Goal: Register for event/course

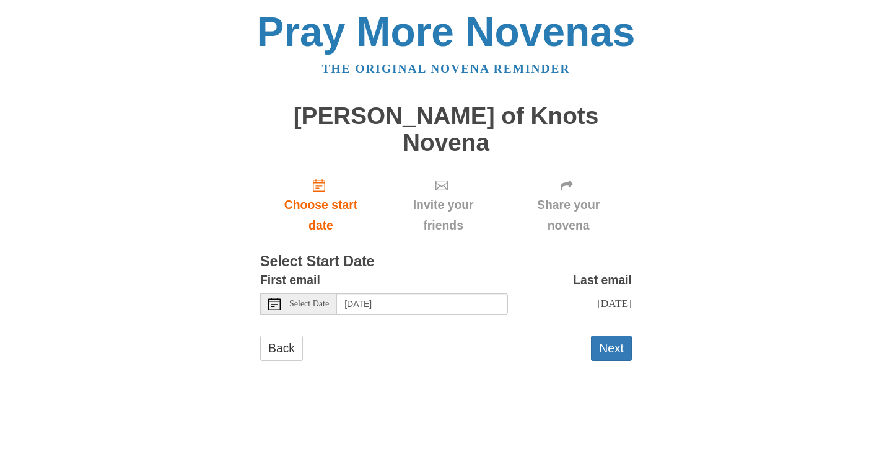
click at [320, 299] on span "Select Date" at bounding box center [309, 303] width 40 height 9
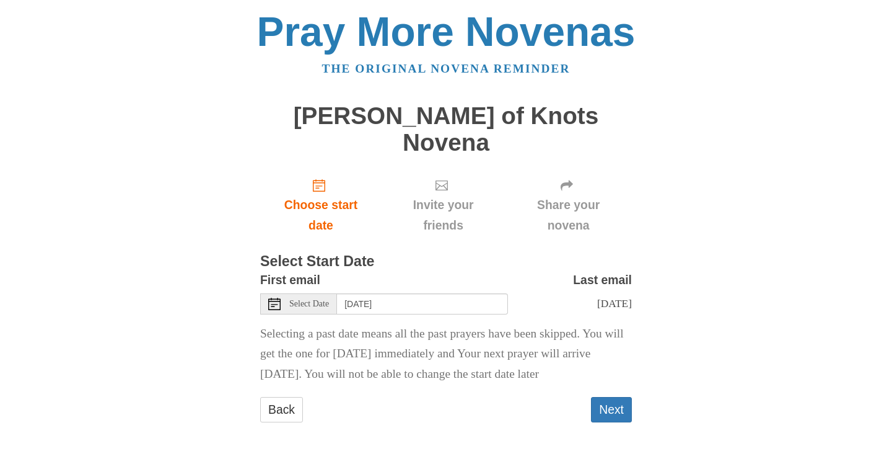
click at [324, 299] on span "Select Date" at bounding box center [309, 303] width 40 height 9
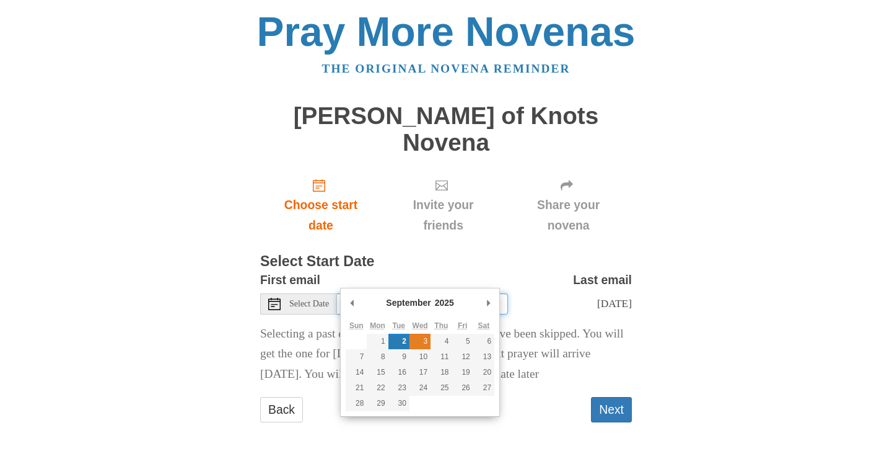
type input "Wednesday, September 3rd"
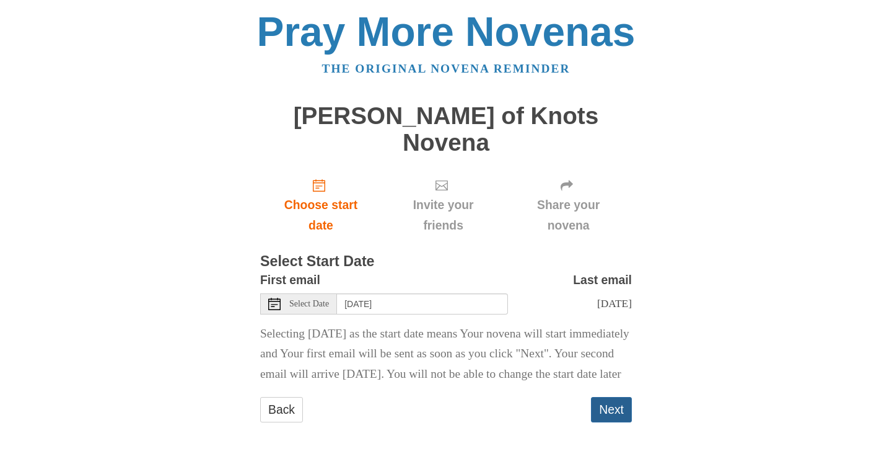
click at [605, 400] on button "Next" at bounding box center [611, 409] width 41 height 25
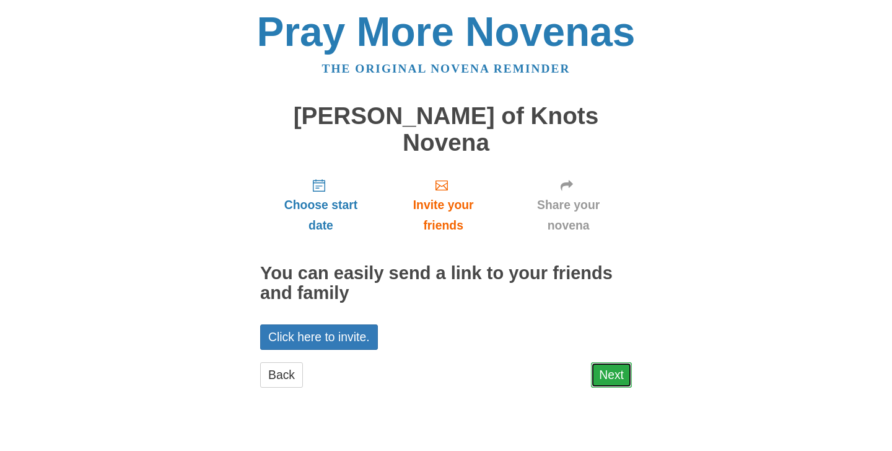
click at [611, 362] on link "Next" at bounding box center [611, 374] width 41 height 25
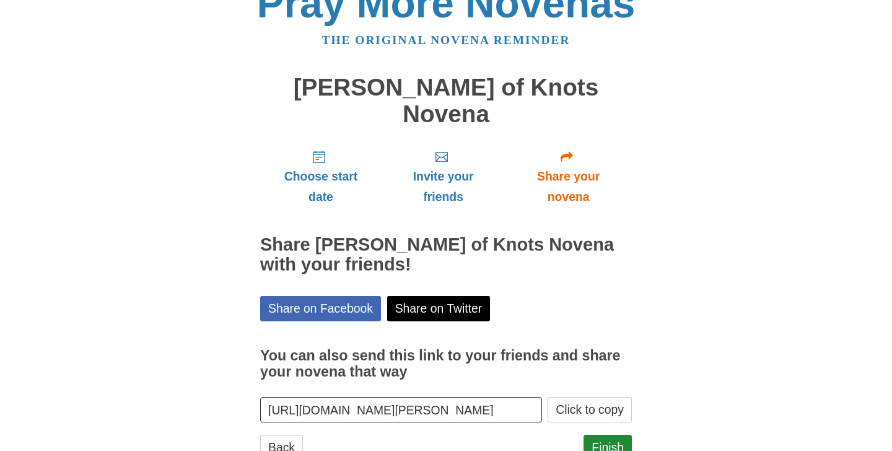
scroll to position [47, 0]
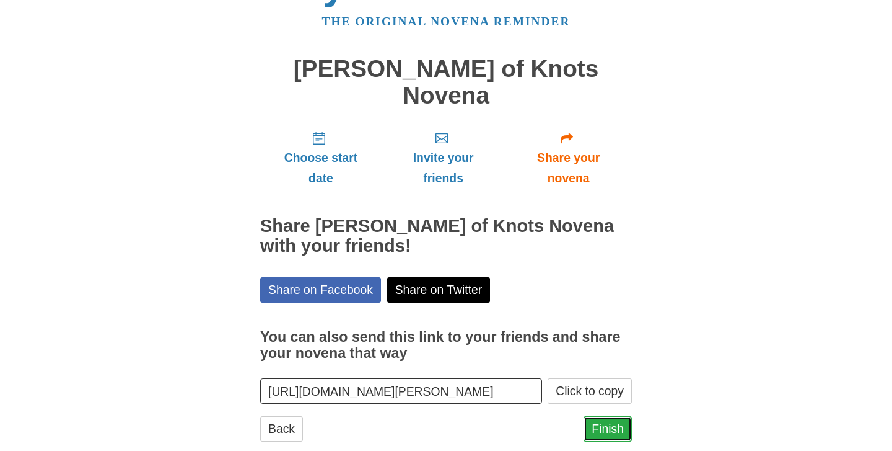
click at [612, 416] on link "Finish" at bounding box center [608, 428] width 48 height 25
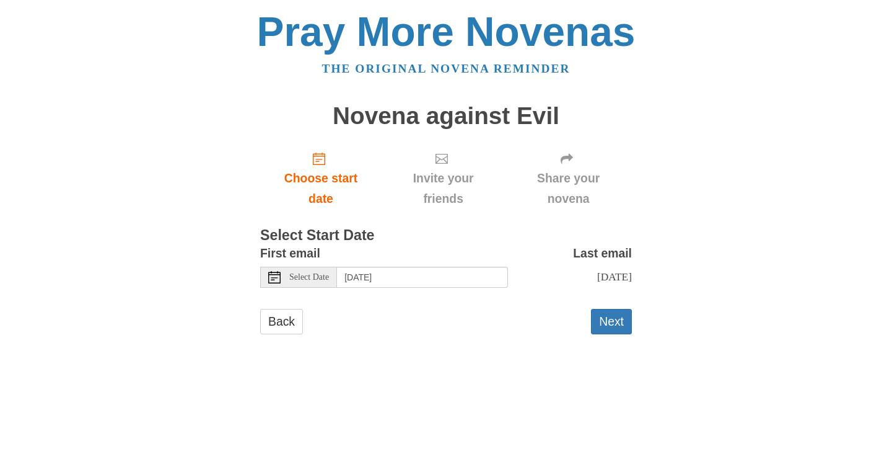
click at [320, 273] on span "Select Date" at bounding box center [309, 277] width 40 height 9
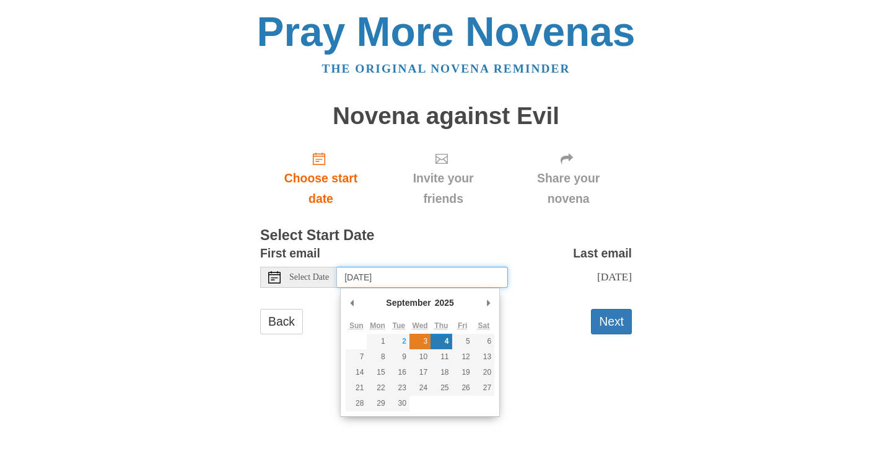
type input "Wednesday, September 3rd"
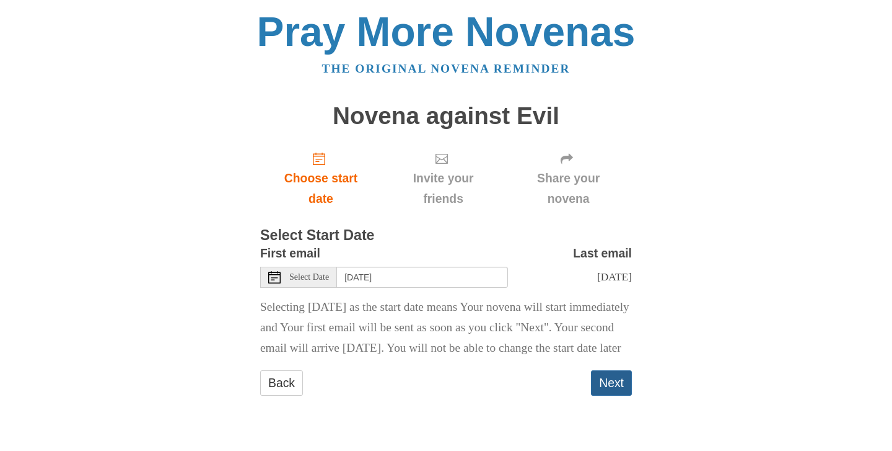
click at [617, 395] on button "Next" at bounding box center [611, 382] width 41 height 25
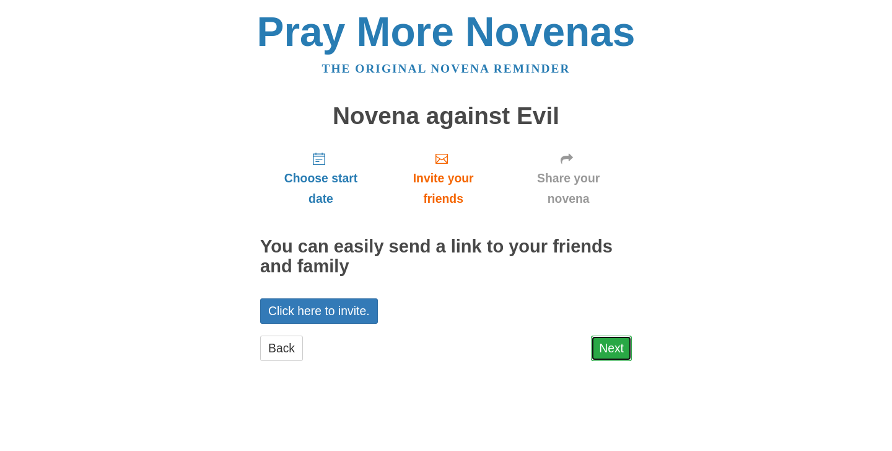
click at [615, 353] on link "Next" at bounding box center [611, 347] width 41 height 25
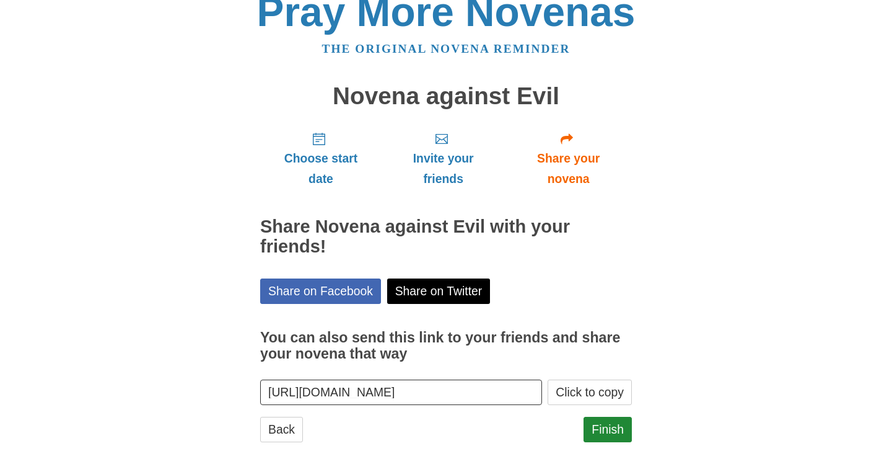
scroll to position [47, 0]
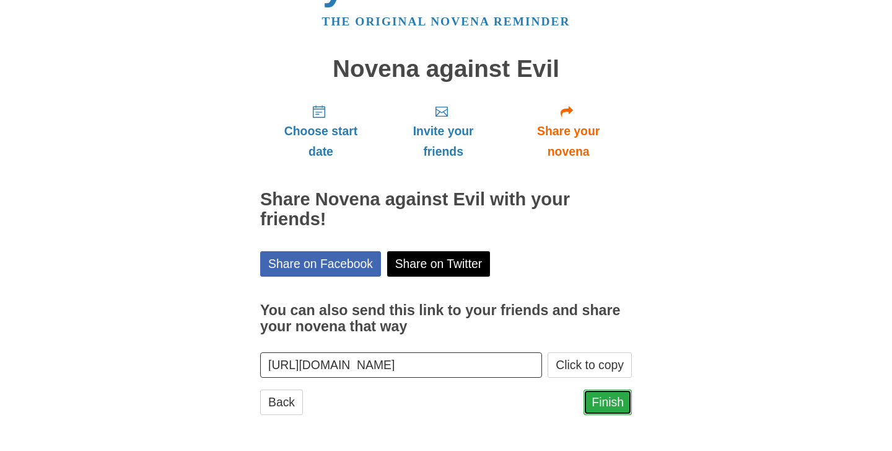
click at [597, 393] on link "Finish" at bounding box center [608, 401] width 48 height 25
